Goal: Find specific fact: Find specific fact

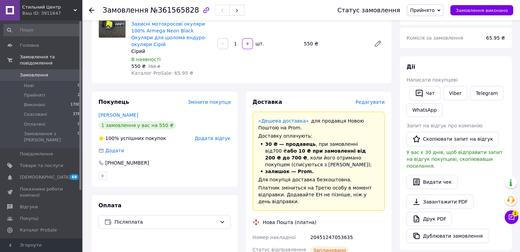
scroll to position [102, 0]
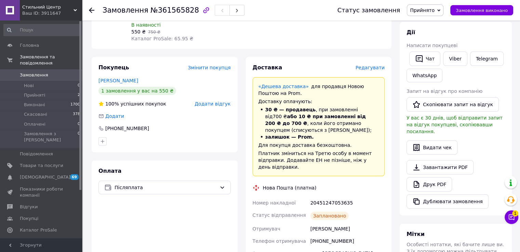
click at [327, 235] on div "[PHONE_NUMBER]" at bounding box center [347, 241] width 77 height 12
copy div "380687658193"
click at [339, 197] on div "20451247053635" at bounding box center [347, 203] width 77 height 12
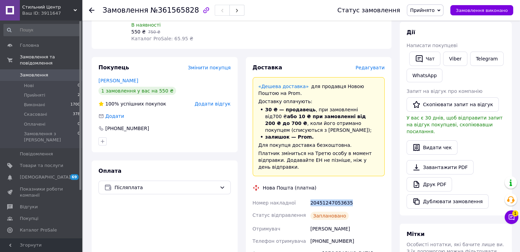
copy div "20451247053635"
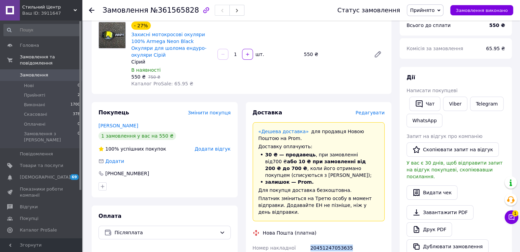
scroll to position [34, 0]
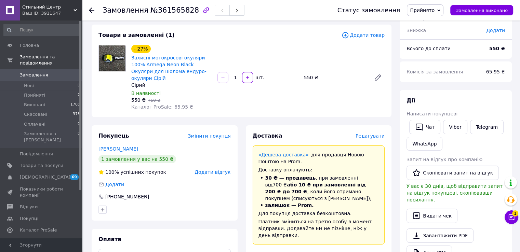
click at [135, 97] on span "550 ₴" at bounding box center [138, 99] width 14 height 5
copy span "550"
